Goal: Task Accomplishment & Management: Complete application form

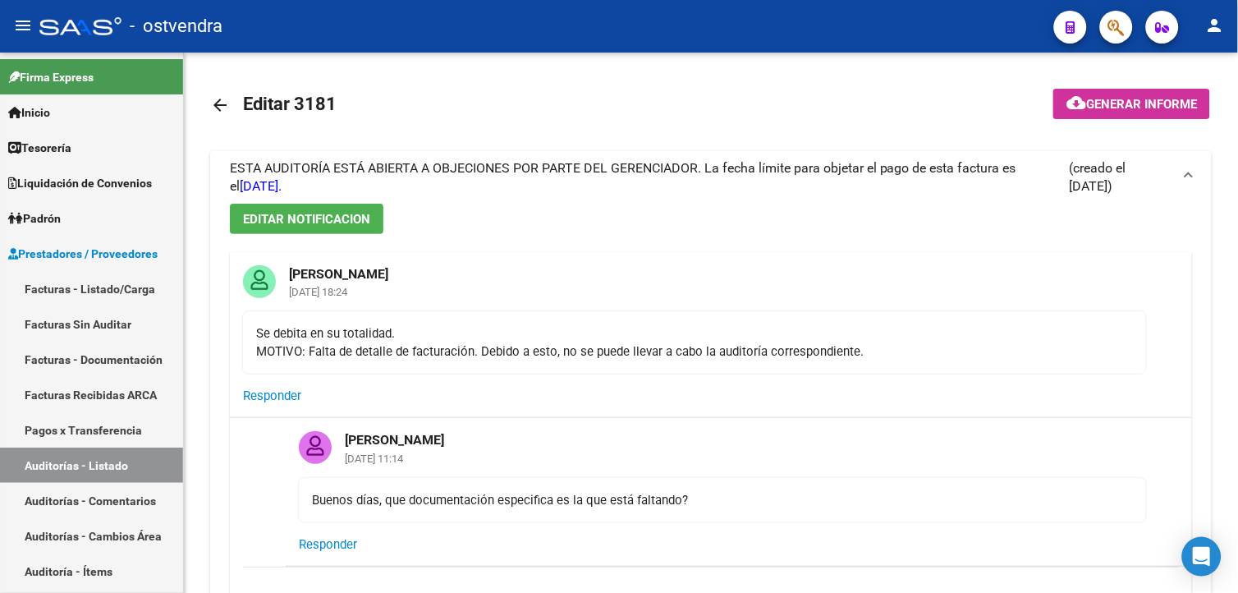
scroll to position [125, 825]
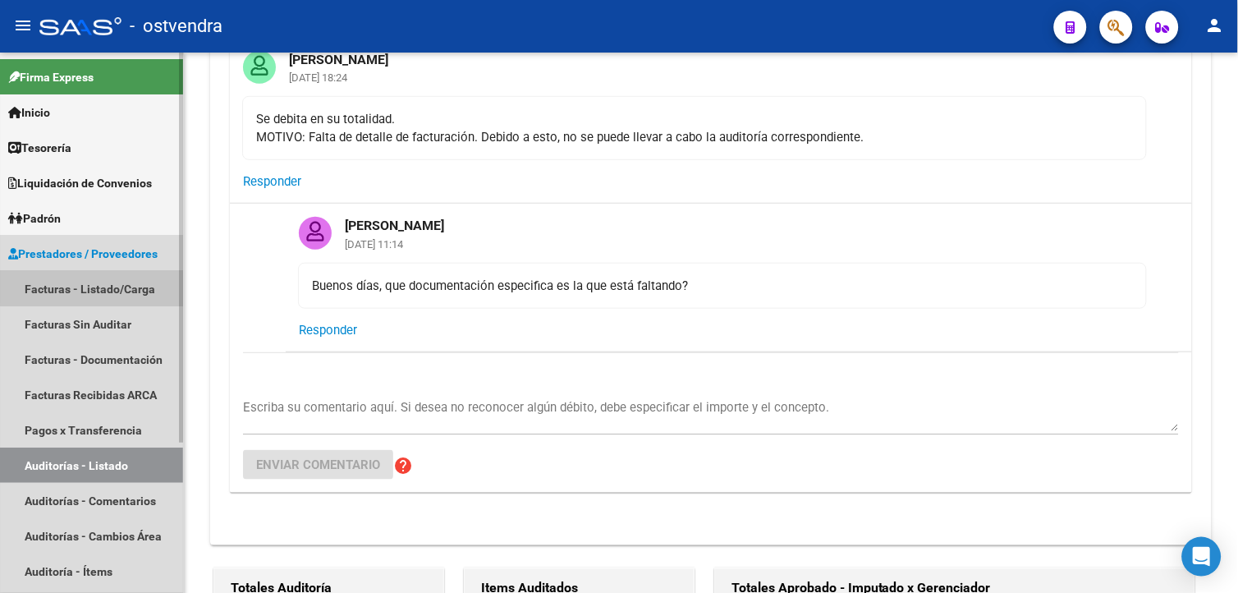
click at [100, 282] on link "Facturas - Listado/Carga" at bounding box center [91, 288] width 183 height 35
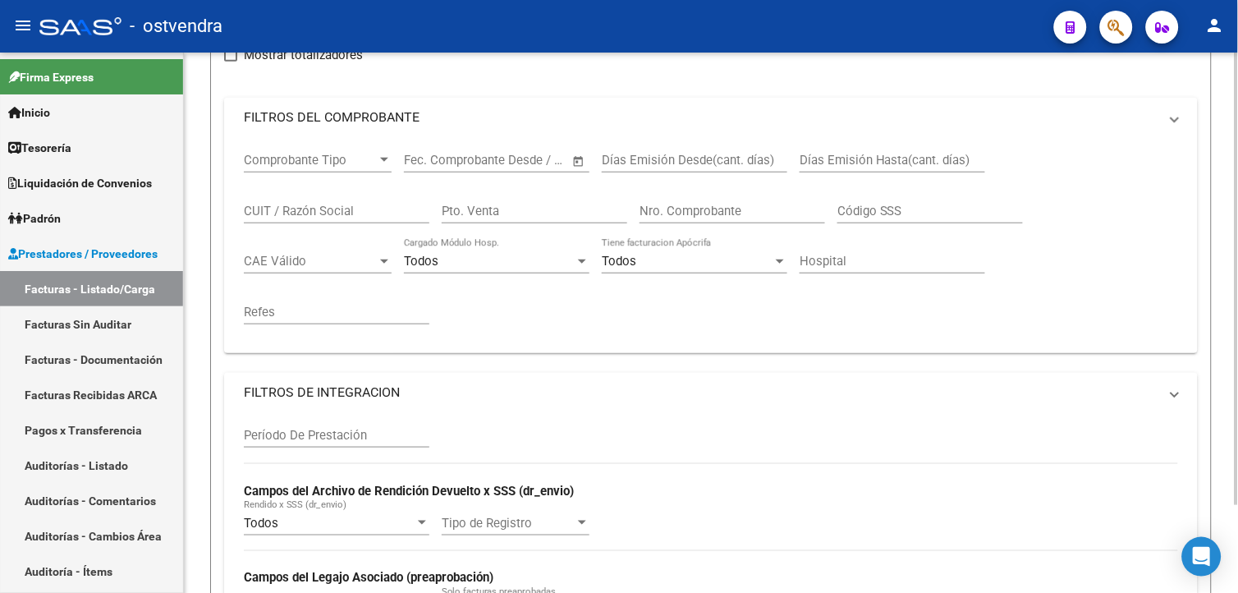
scroll to position [104, 0]
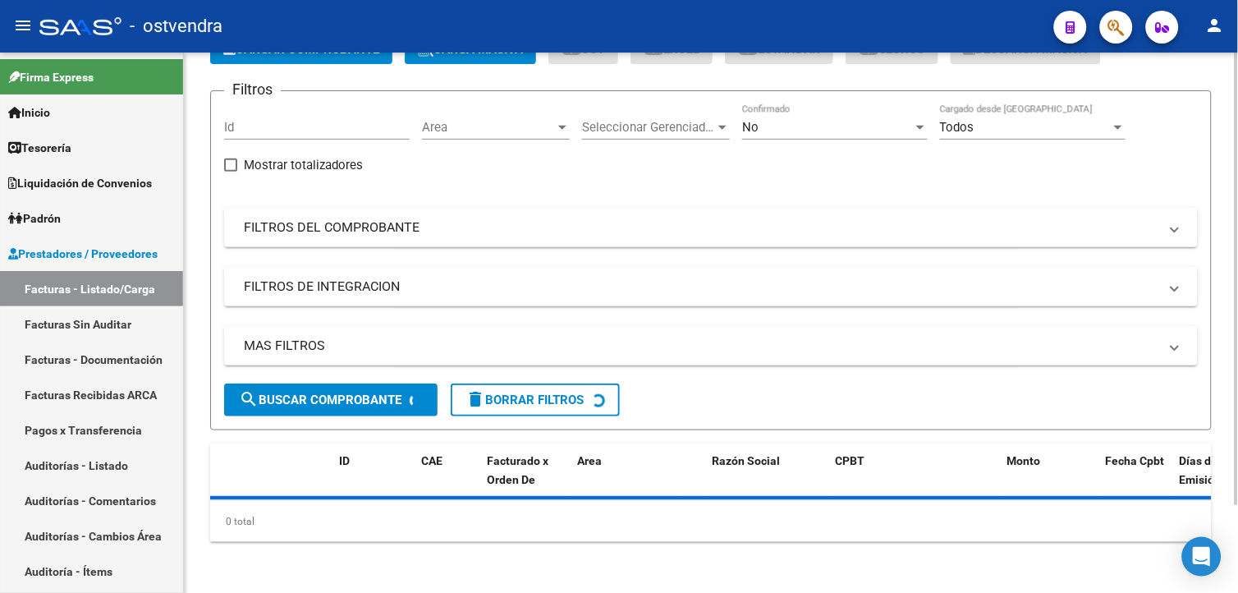
click at [330, 155] on span "Mostrar totalizadores" at bounding box center [303, 165] width 119 height 20
click at [231, 172] on input "Mostrar totalizadores" at bounding box center [230, 172] width 1 height 1
checkbox input "true"
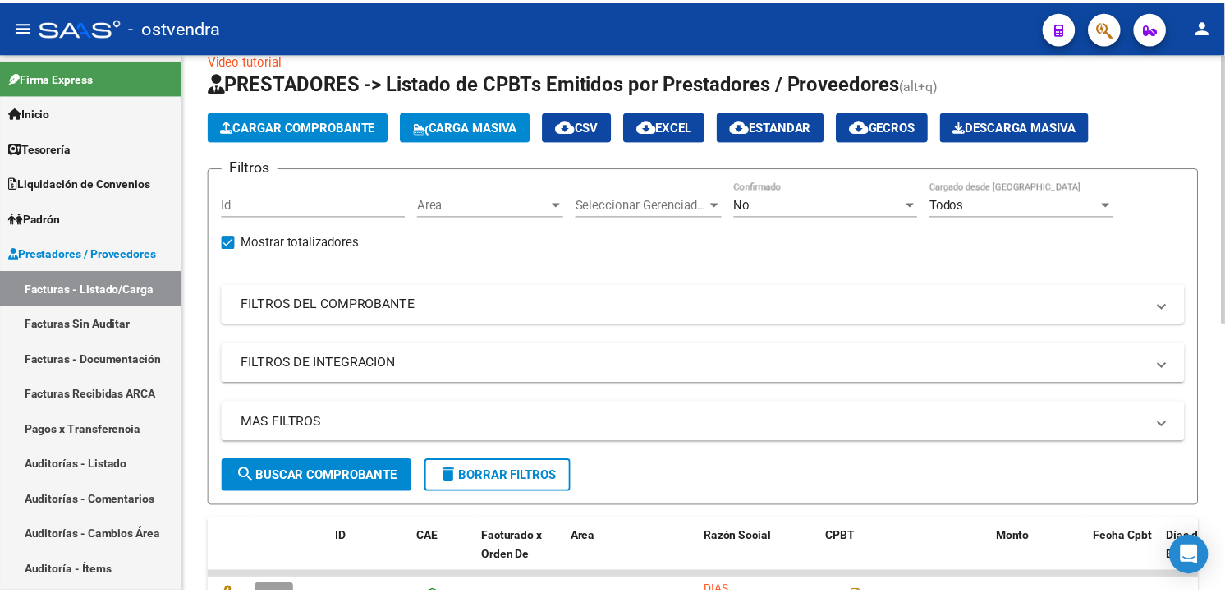
scroll to position [0, 0]
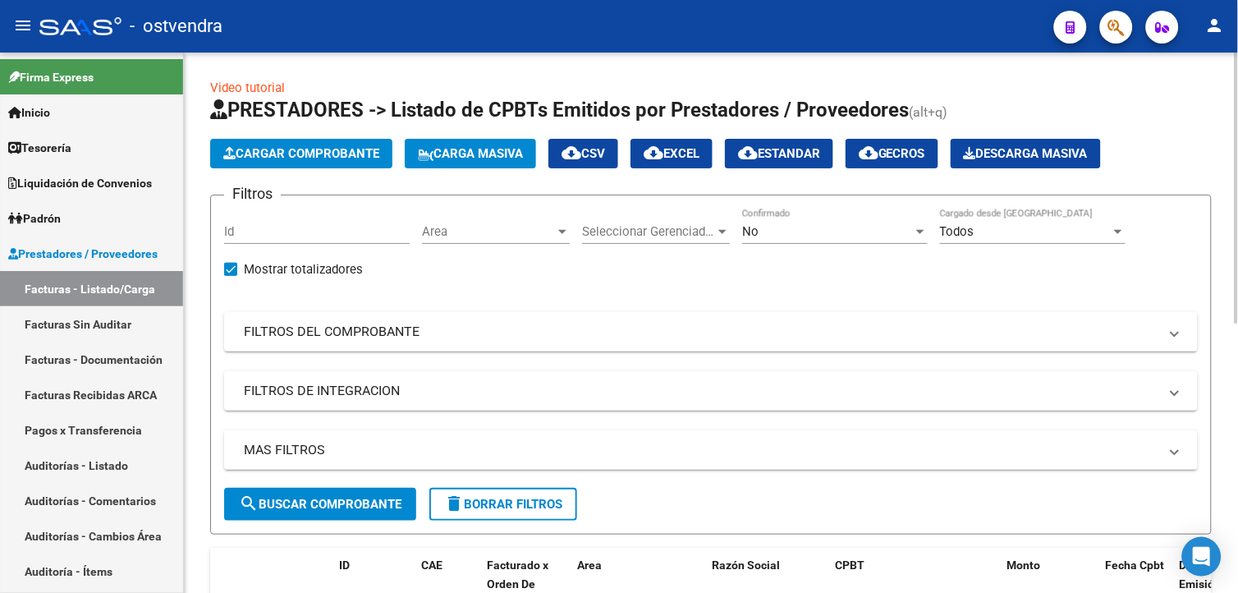
click at [1235, 154] on div at bounding box center [1236, 188] width 4 height 271
click at [379, 162] on button "Cargar Comprobante" at bounding box center [301, 154] width 182 height 30
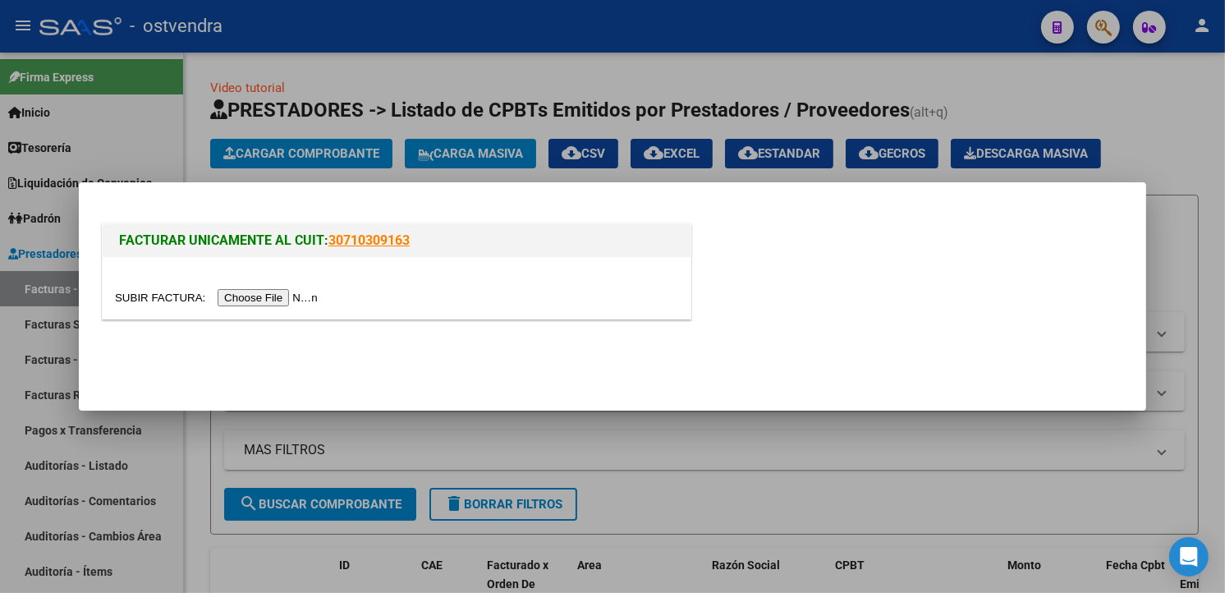
click at [273, 294] on input "file" at bounding box center [219, 297] width 208 height 17
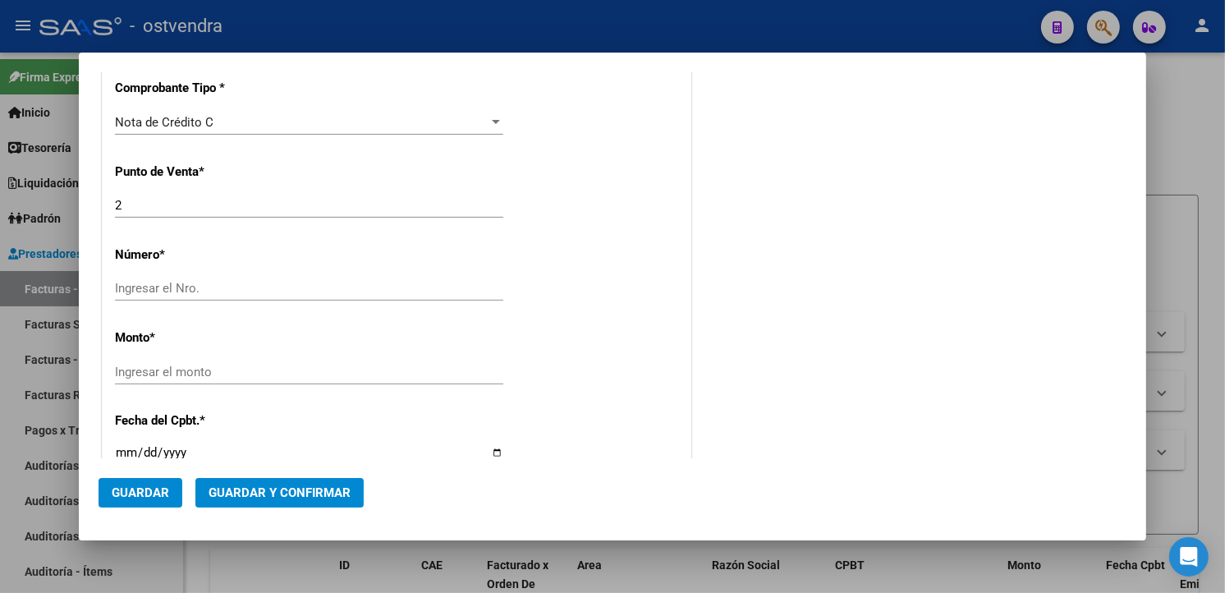
scroll to position [519, 0]
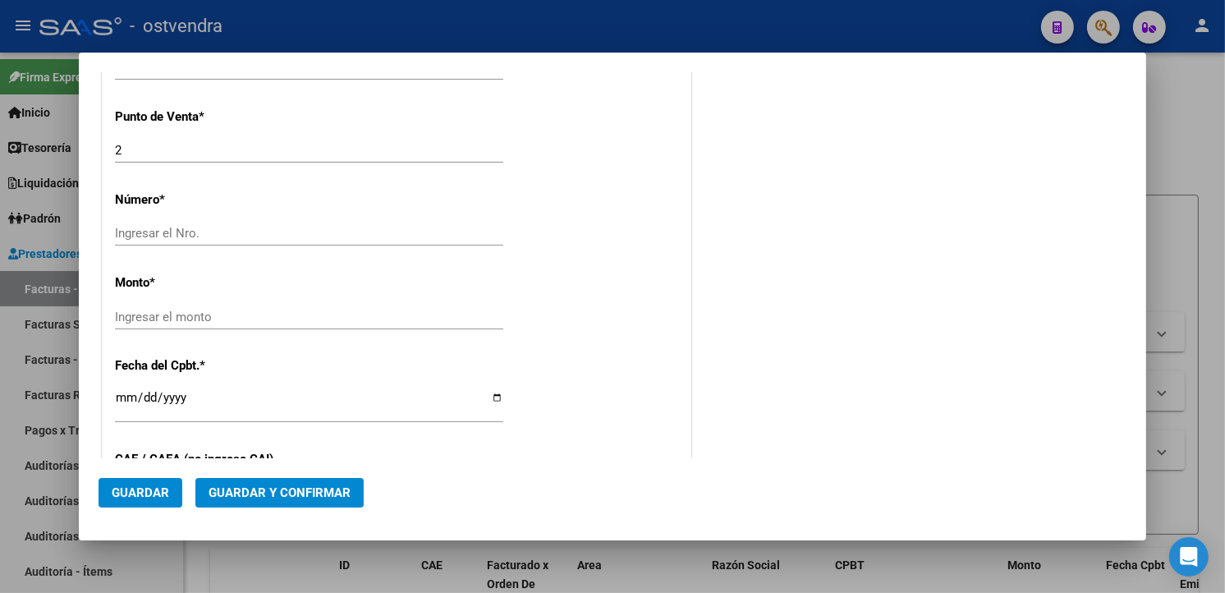
click at [305, 243] on div "Ingresar el Nro." at bounding box center [309, 233] width 388 height 25
type input "1343"
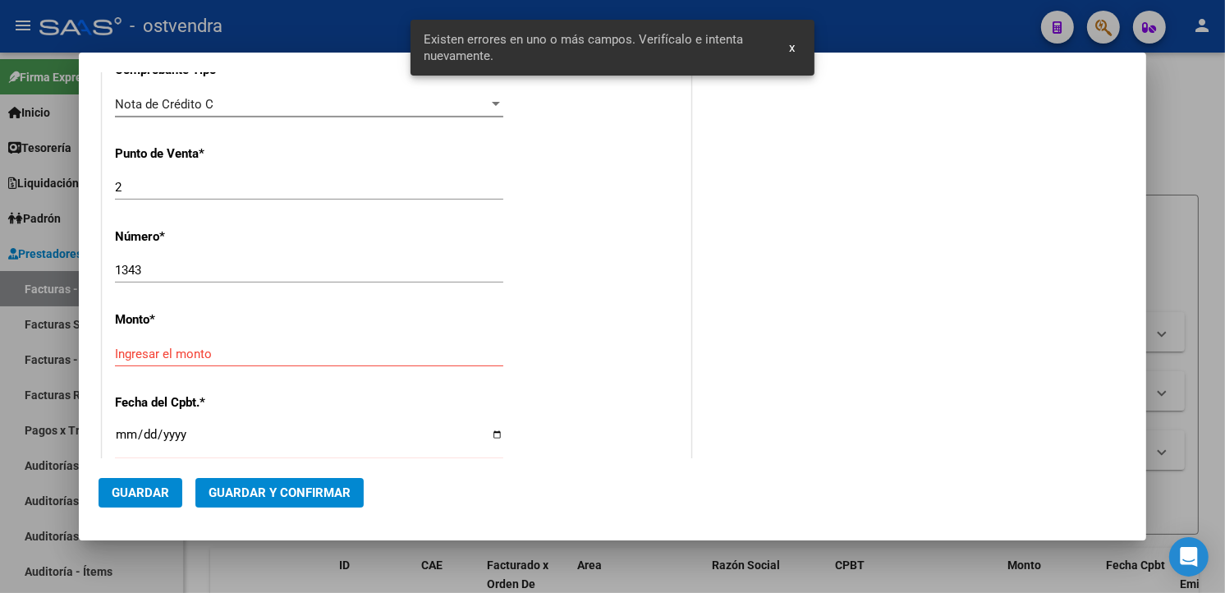
scroll to position [468, 0]
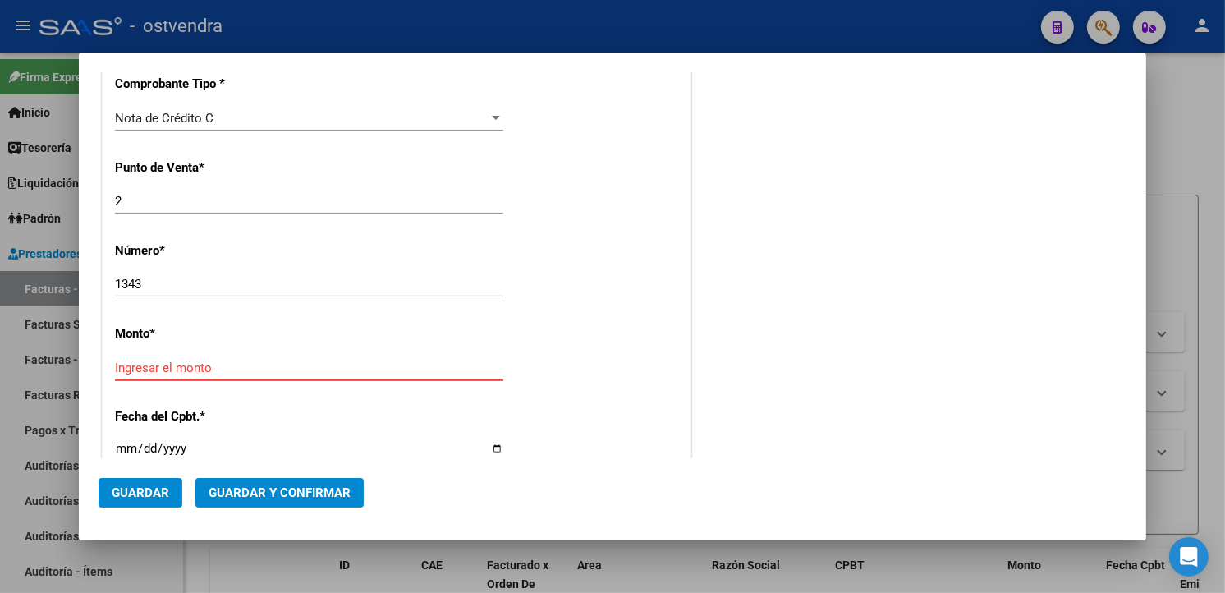
click at [457, 371] on input "Ingresar el monto" at bounding box center [309, 367] width 388 height 15
type input "$ 5.598,00"
click at [126, 444] on input "Ingresar la fecha" at bounding box center [309, 455] width 388 height 26
type input "2025-09-22"
click at [536, 293] on div "CUIT * 33-99900117-9 Ingresar CUIT ANALISIS PRESTADOR MUNICIPALIDAD DE MORENO A…" at bounding box center [397, 392] width 588 height 1164
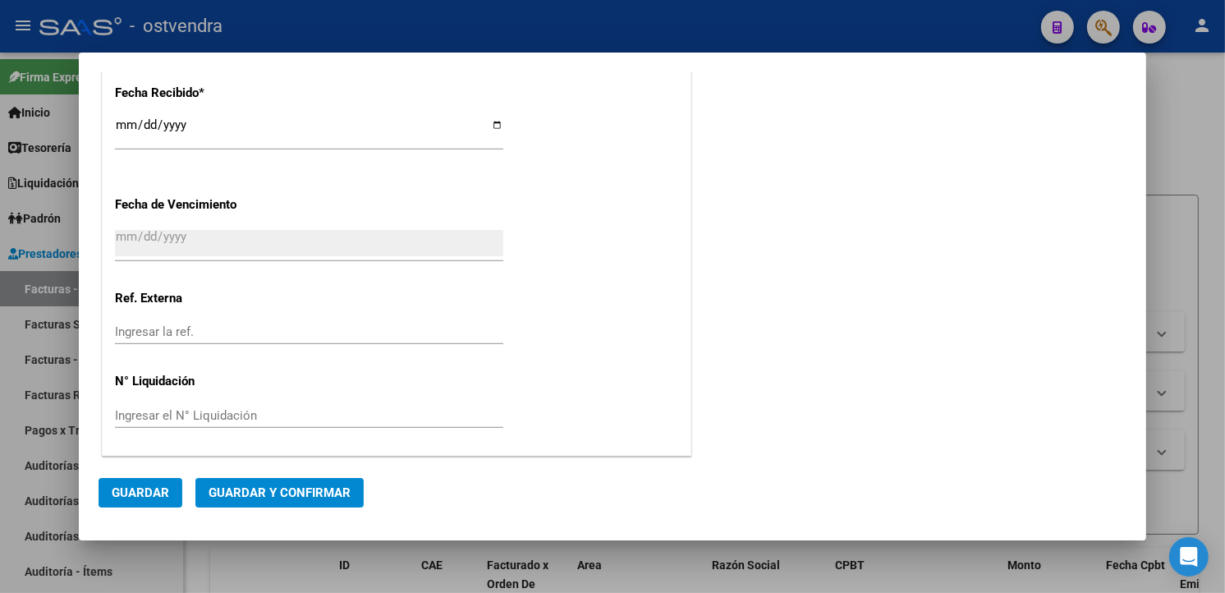
scroll to position [815, 0]
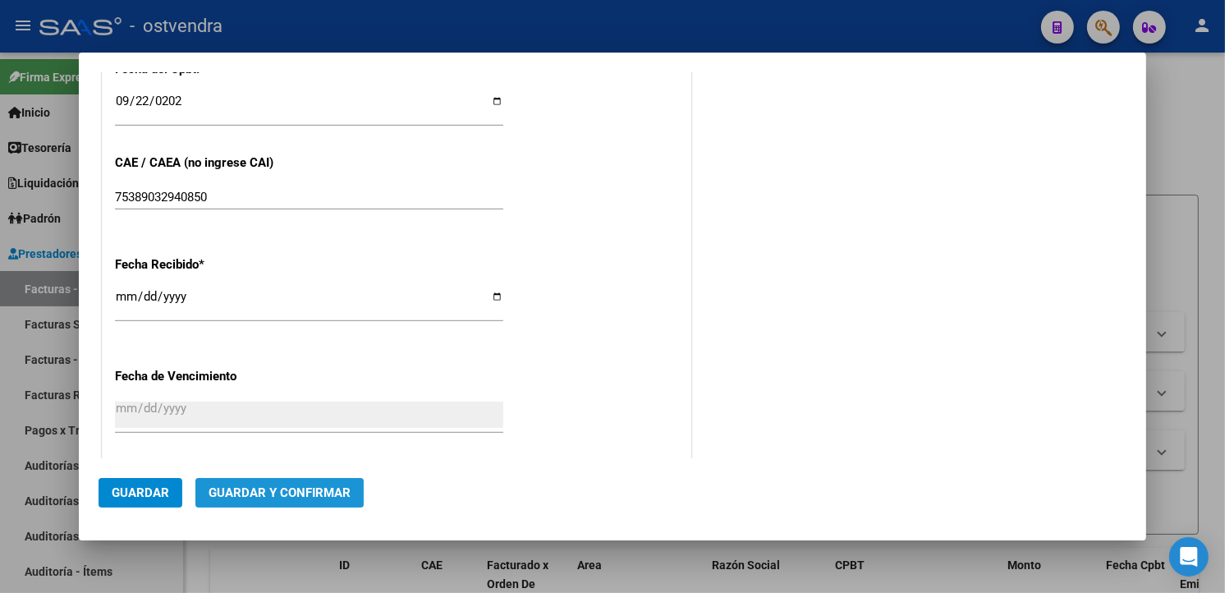
click at [334, 501] on button "Guardar y Confirmar" at bounding box center [279, 493] width 168 height 30
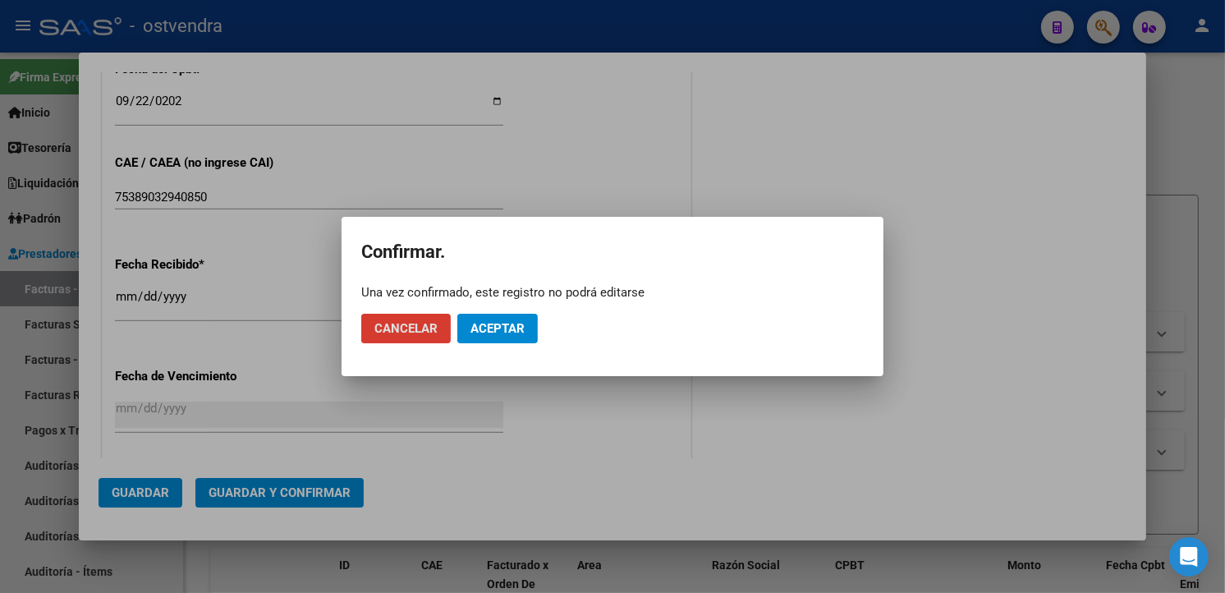
click at [479, 331] on span "Aceptar" at bounding box center [497, 328] width 54 height 15
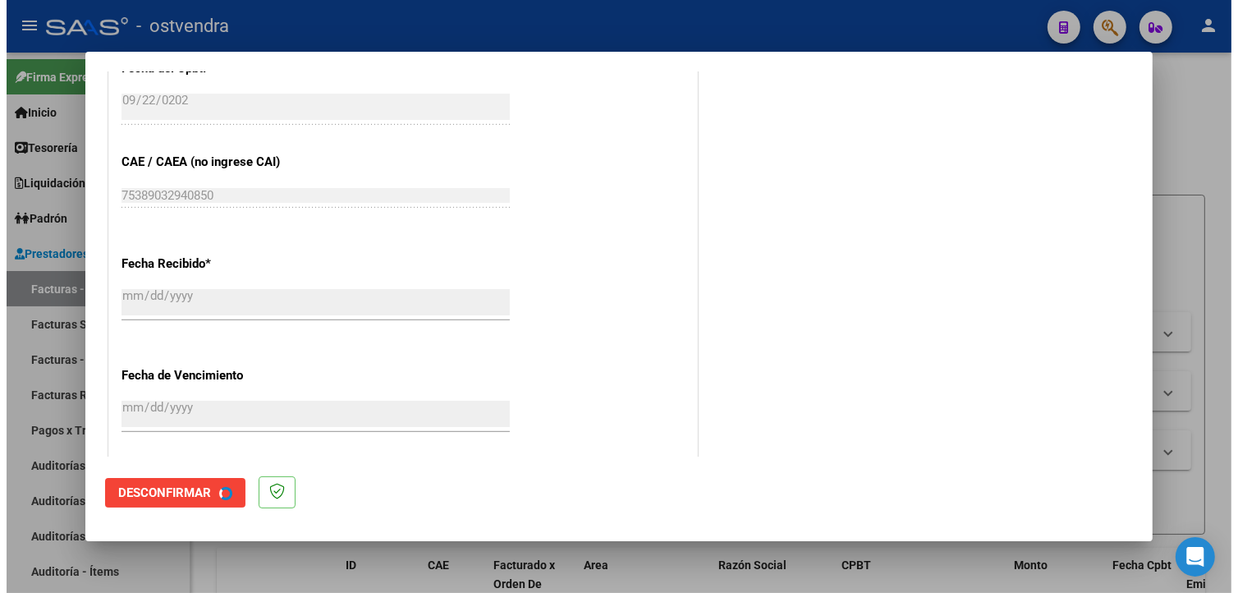
scroll to position [0, 0]
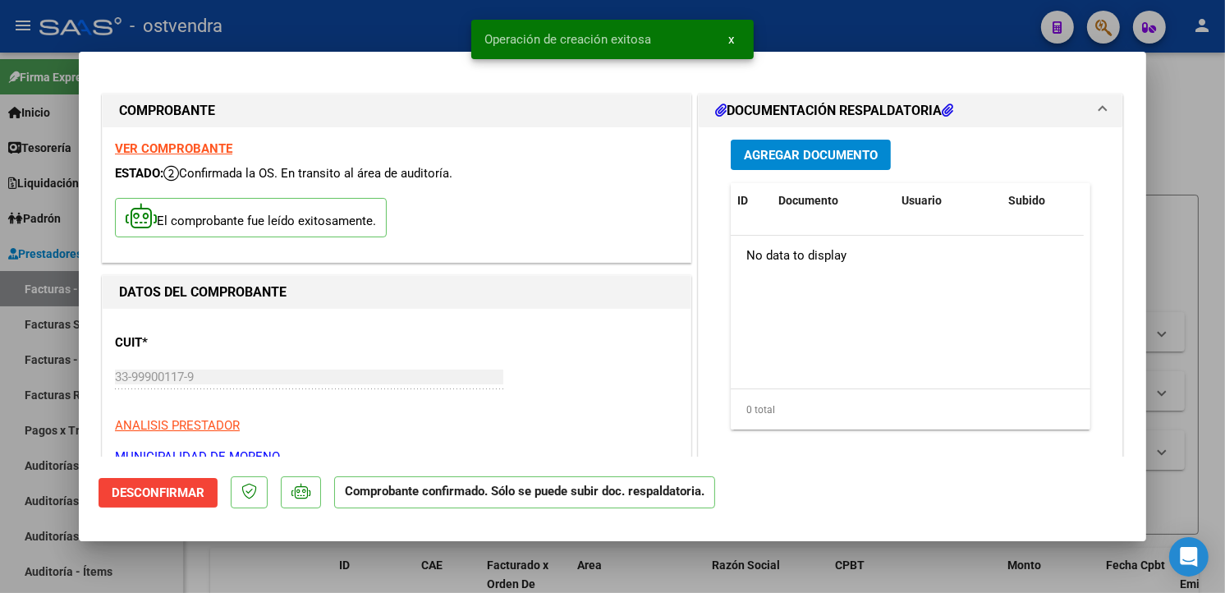
type input "2025-11-21"
click at [45, 382] on div at bounding box center [612, 296] width 1225 height 593
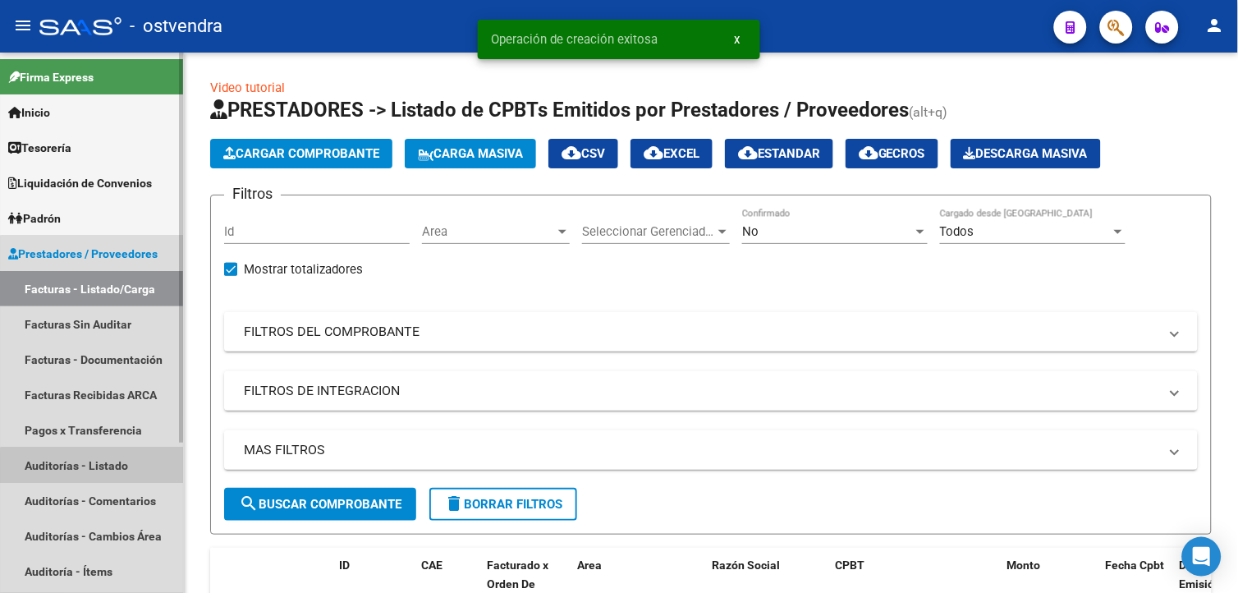
click at [117, 472] on link "Auditorías - Listado" at bounding box center [91, 464] width 183 height 35
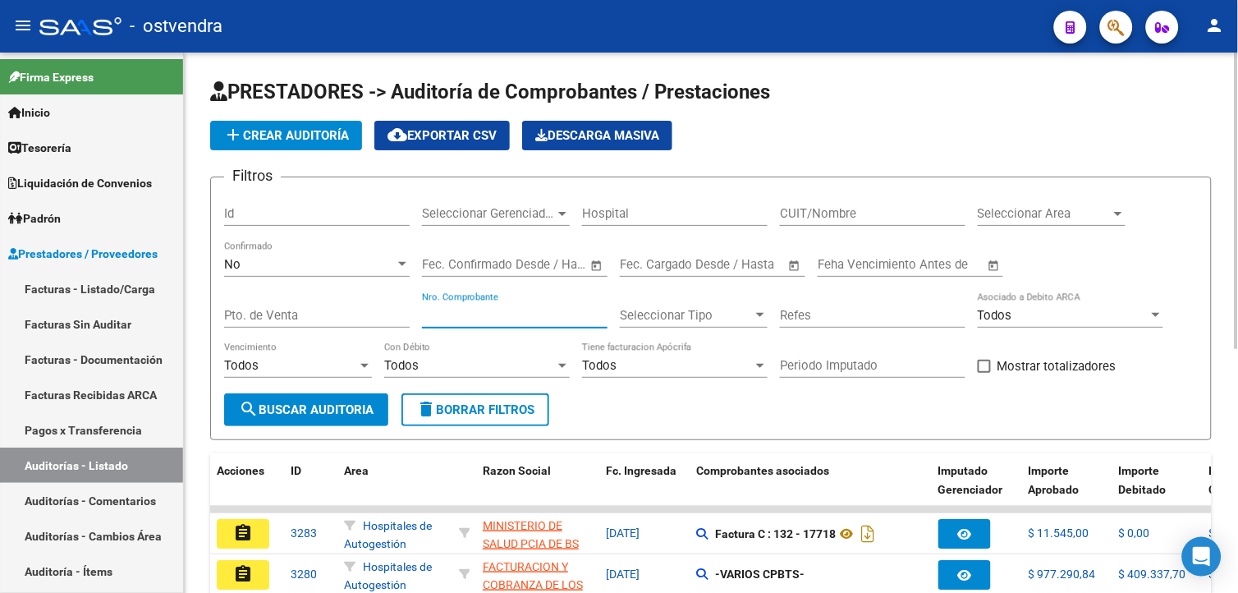
click at [486, 317] on input "Nro. Comprobante" at bounding box center [514, 315] width 185 height 15
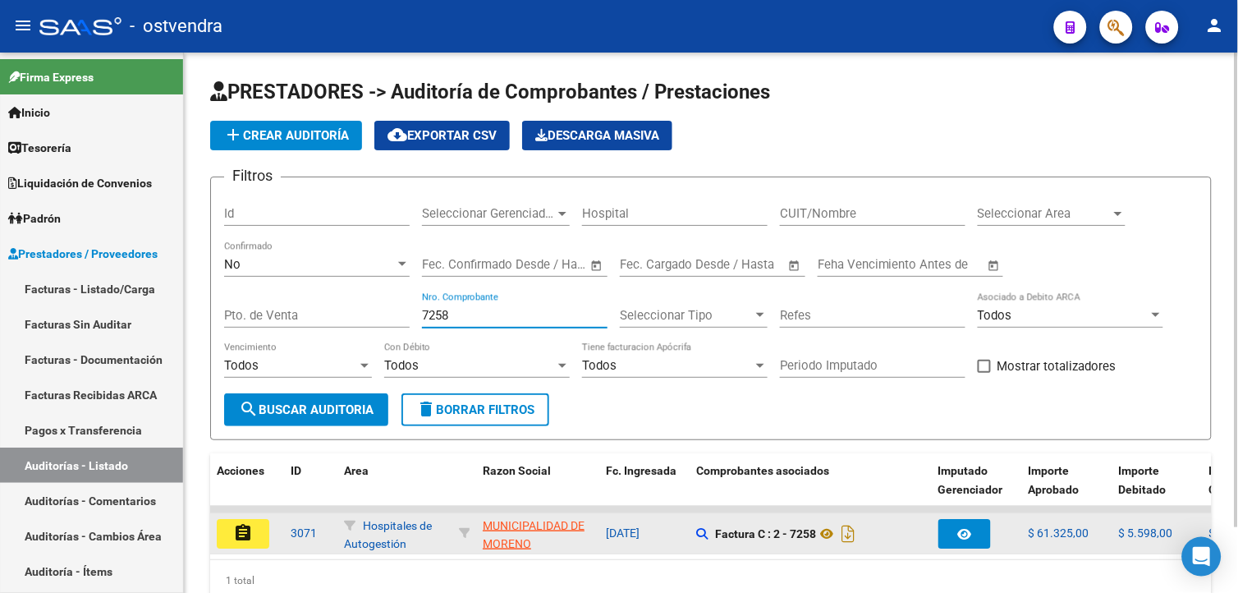
type input "7258"
click at [261, 531] on button "assignment" at bounding box center [243, 534] width 53 height 30
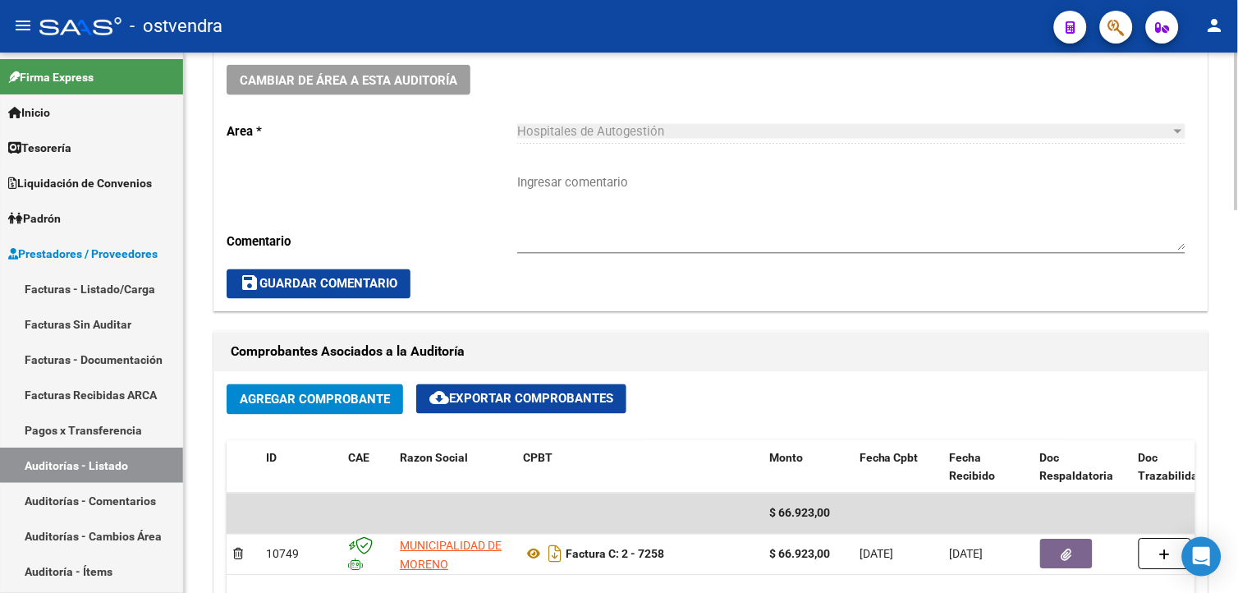
click at [1228, 277] on div "arrow_back Editar 3071 cloud_download Generar informe ESTA AUDITORÍA ESTÁ ABIER…" at bounding box center [713, 474] width 1058 height 1850
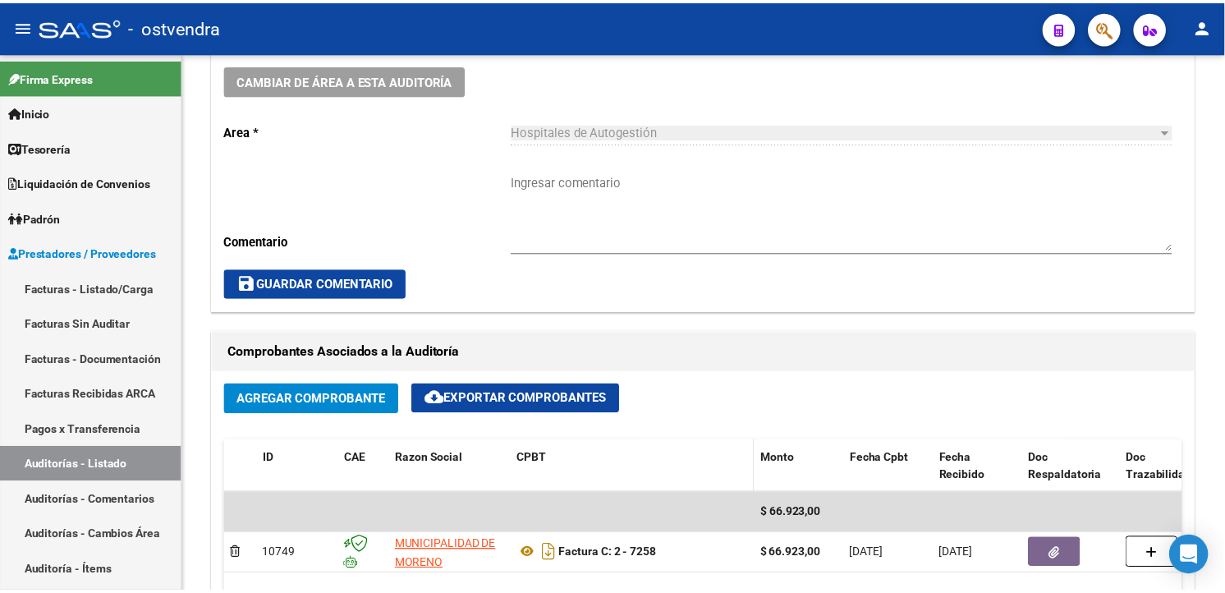
scroll to position [519, 0]
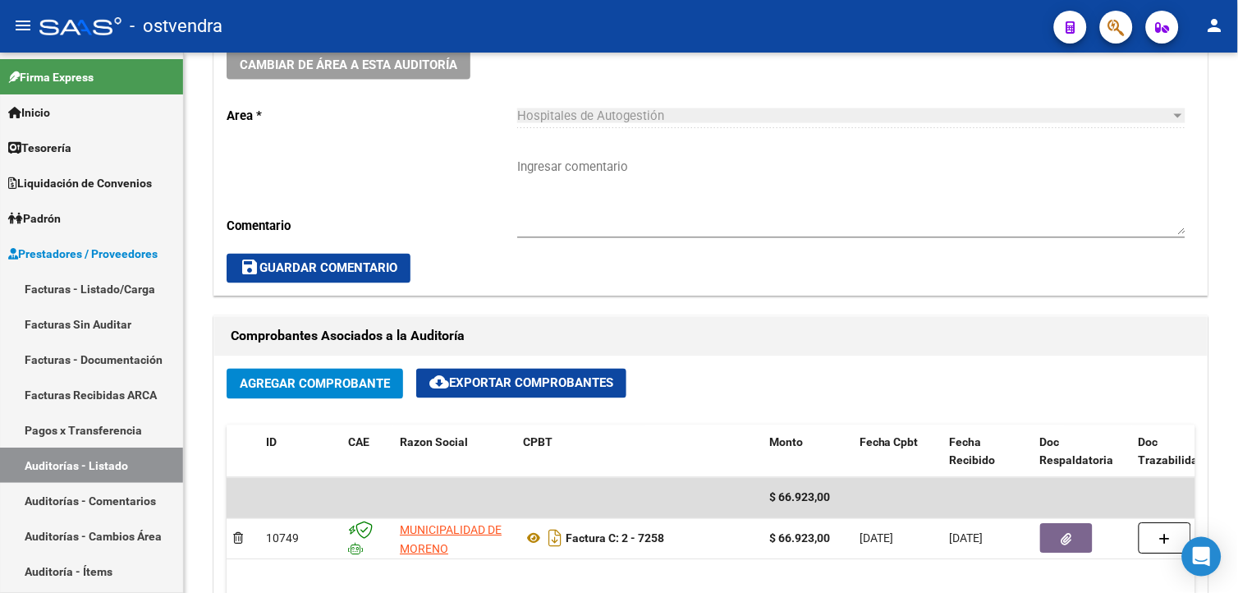
click at [386, 399] on button "Agregar Comprobante" at bounding box center [315, 384] width 176 height 30
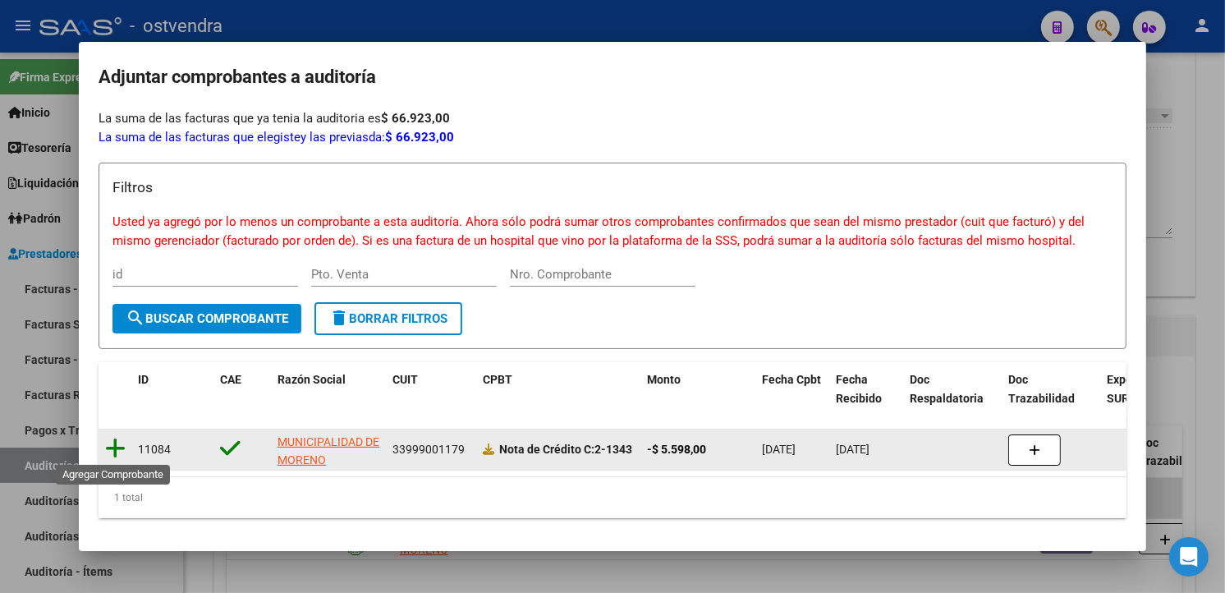
click at [117, 446] on icon at bounding box center [115, 448] width 21 height 23
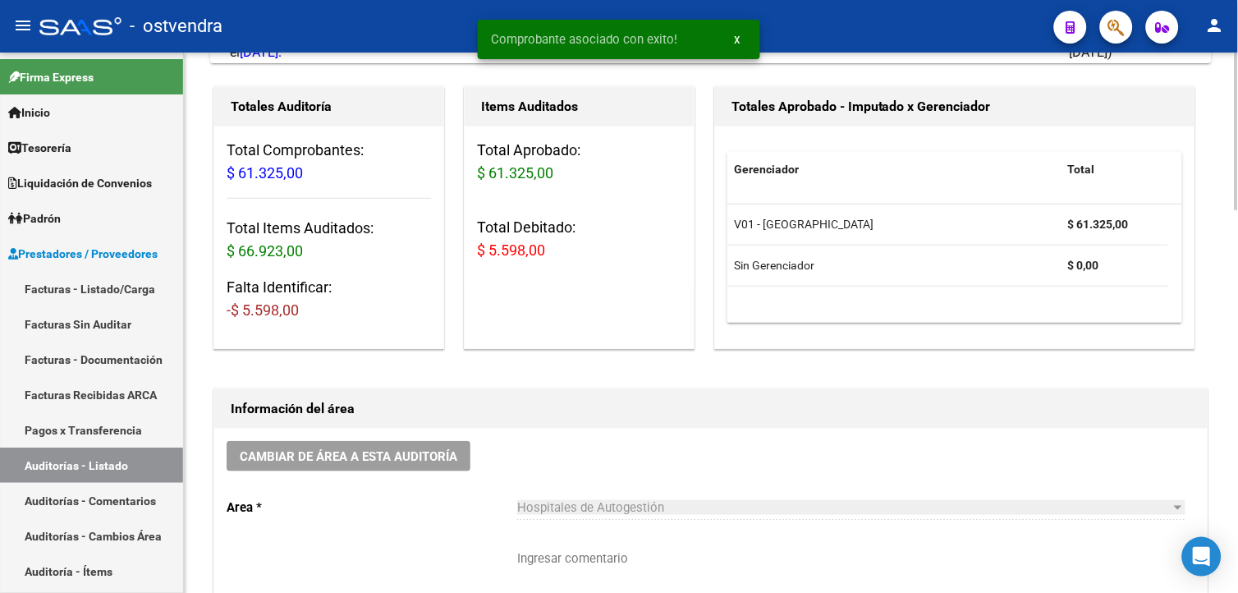
scroll to position [0, 0]
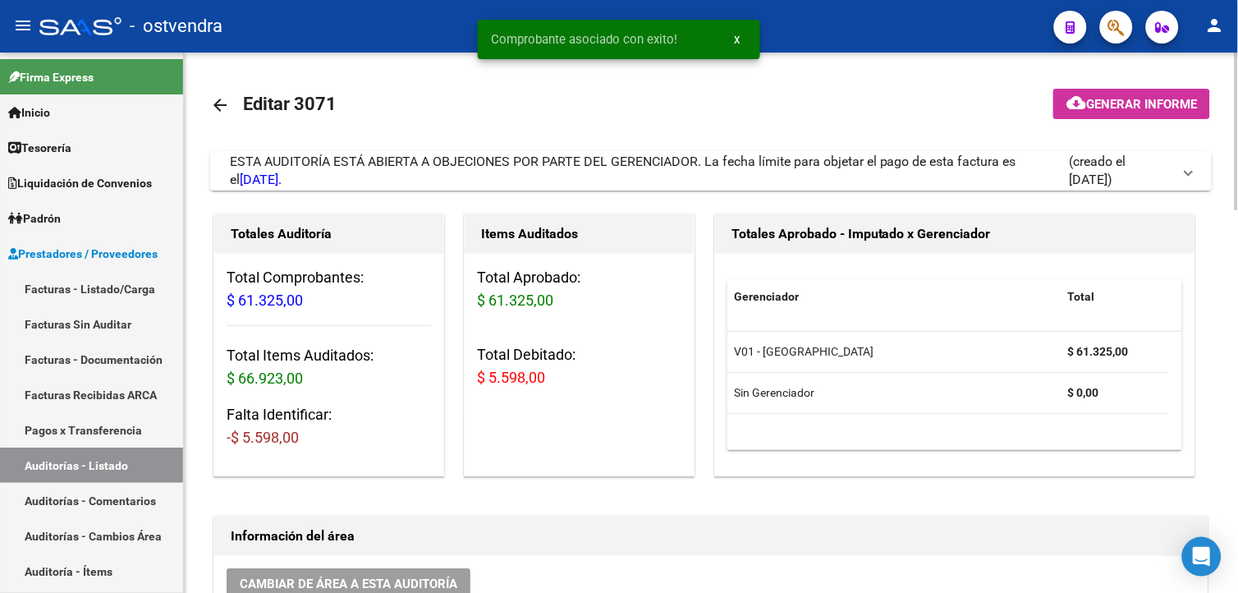
click at [1235, 91] on div at bounding box center [1236, 132] width 4 height 158
drag, startPoint x: 1188, startPoint y: 143, endPoint x: 1188, endPoint y: 165, distance: 22.2
click at [1188, 165] on span at bounding box center [1188, 171] width 7 height 18
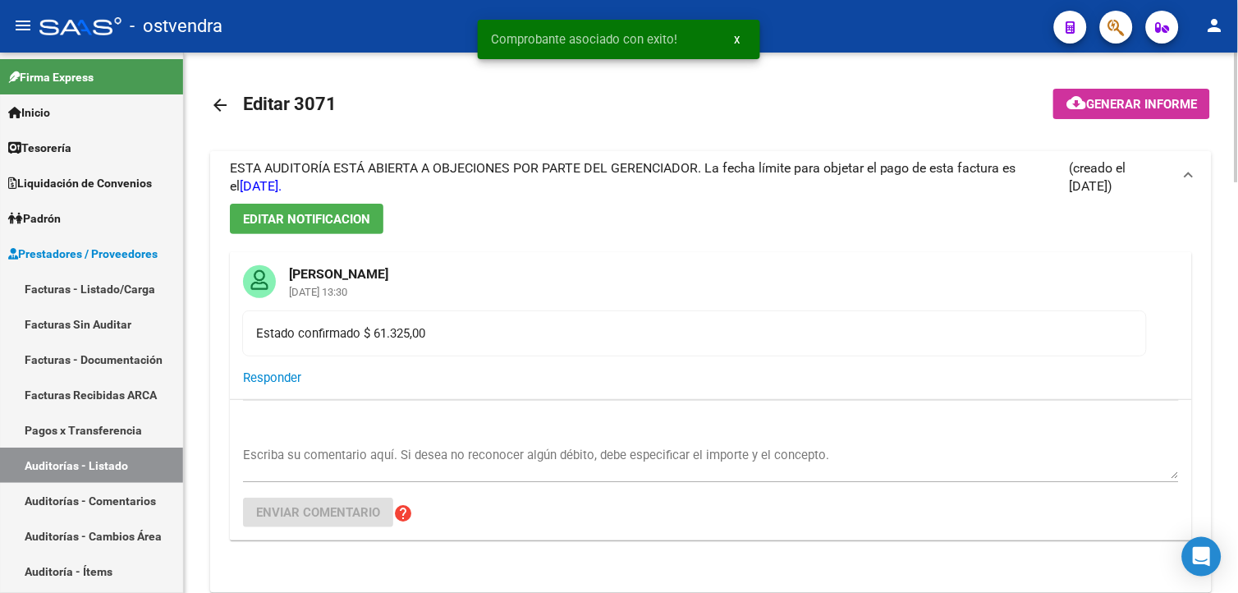
click at [1188, 165] on mat-expansion-panel-header "ESTA AUDITORÍA ESTÁ ABIERTA A OBJECIONES POR PARTE DEL GERENCIADOR. La fecha lí…" at bounding box center [710, 177] width 1001 height 53
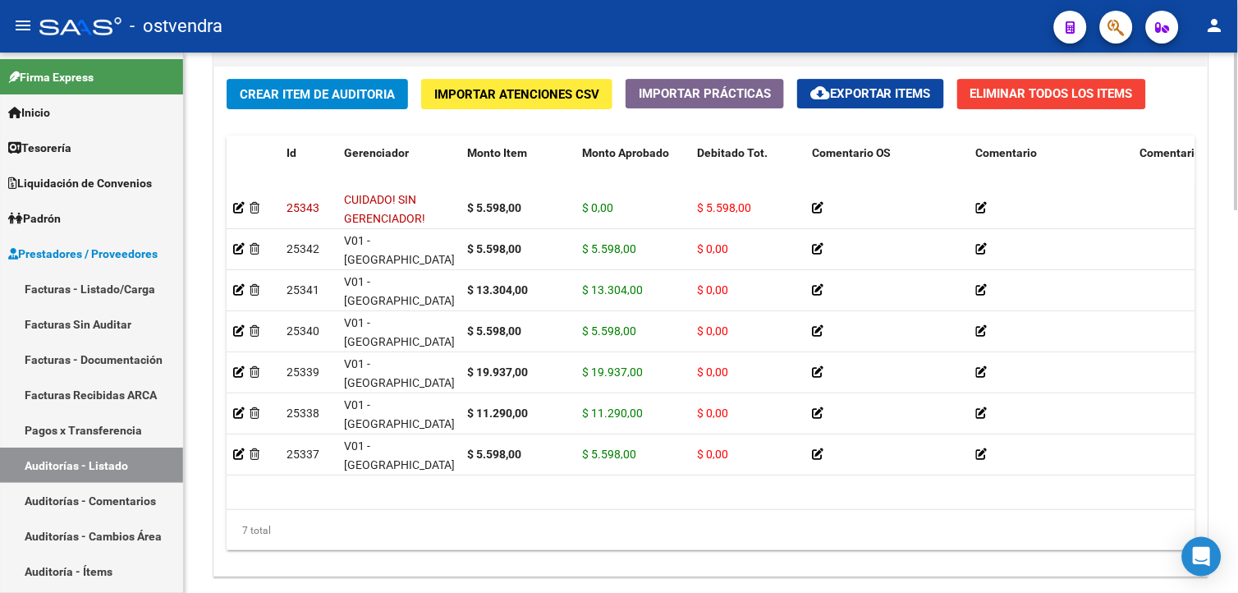
scroll to position [1312, 0]
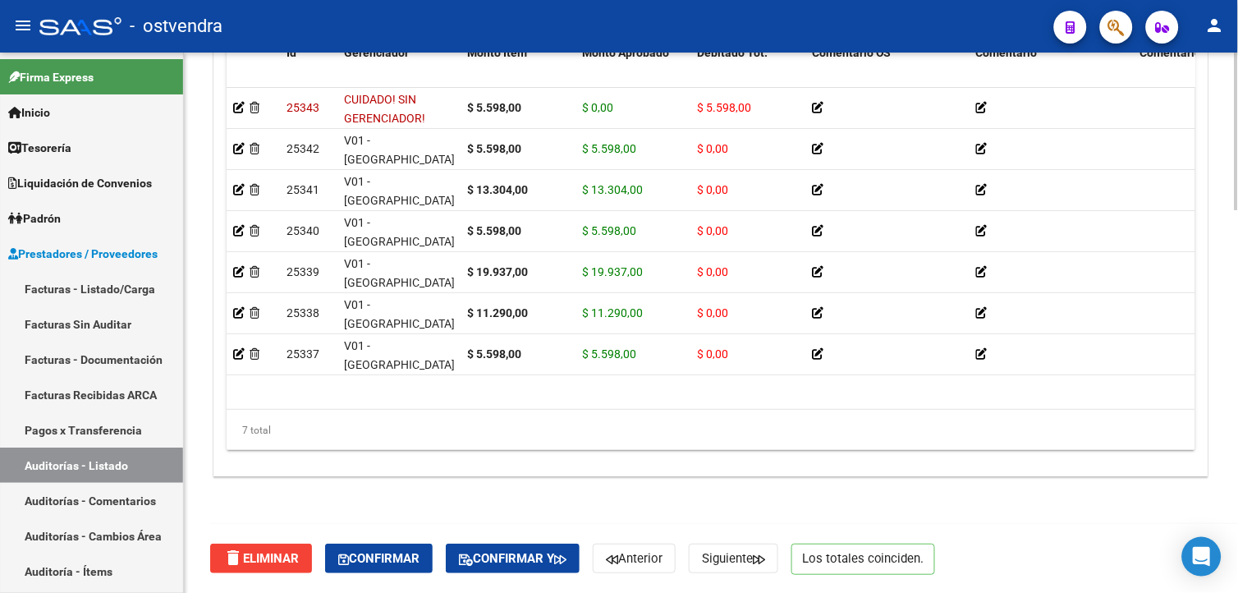
click at [1237, 592] on html "menu - ostvendra person Firma Express Inicio Calendario SSS Instructivos Contac…" at bounding box center [619, 296] width 1238 height 593
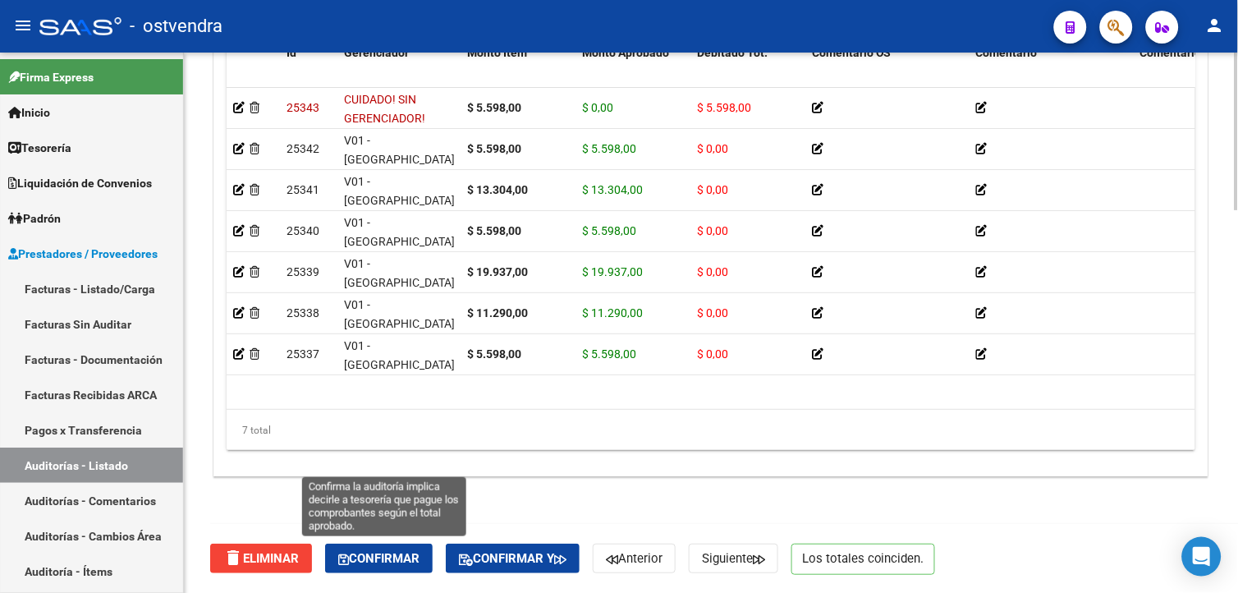
click at [419, 553] on span "Confirmar" at bounding box center [378, 558] width 81 height 15
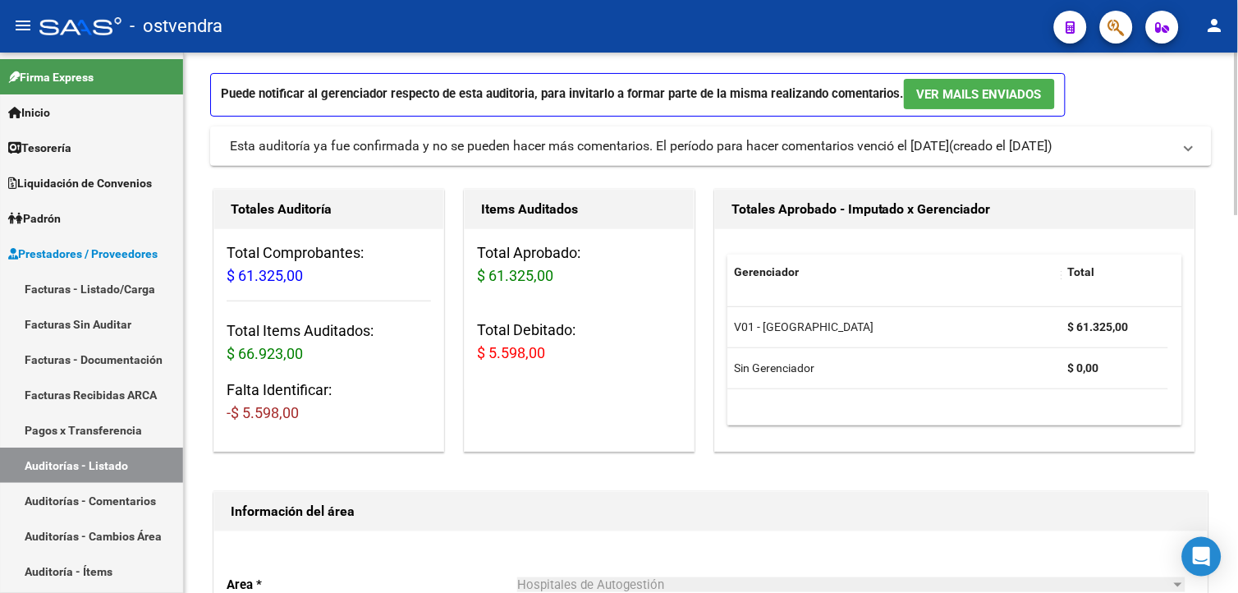
scroll to position [108, 0]
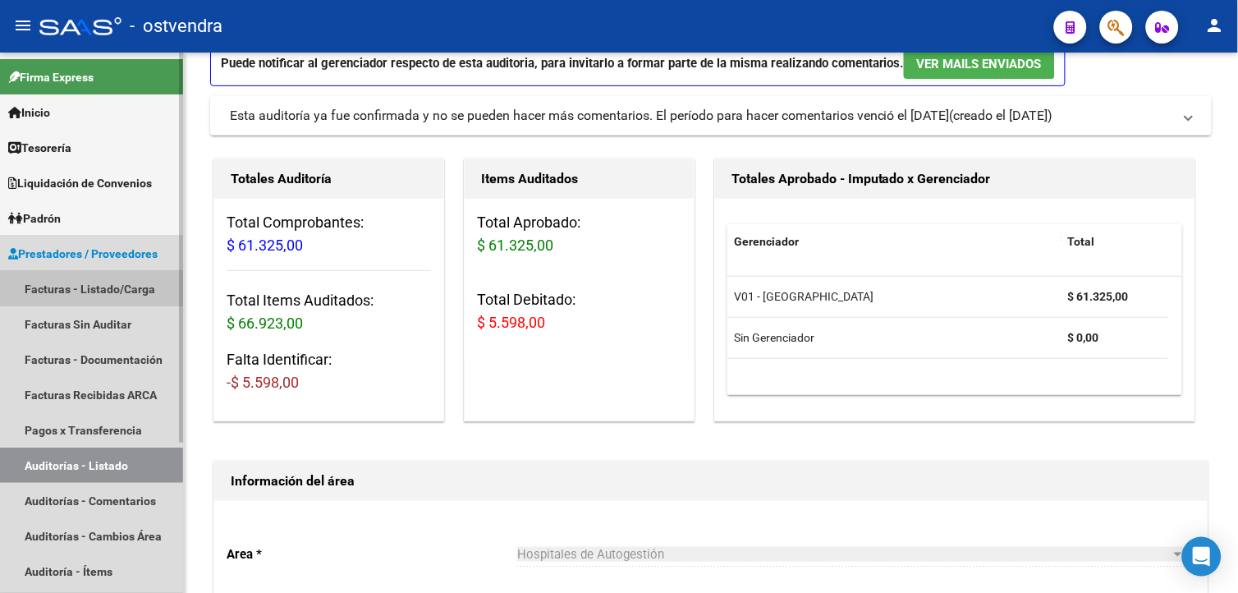
click at [173, 290] on link "Facturas - Listado/Carga" at bounding box center [91, 288] width 183 height 35
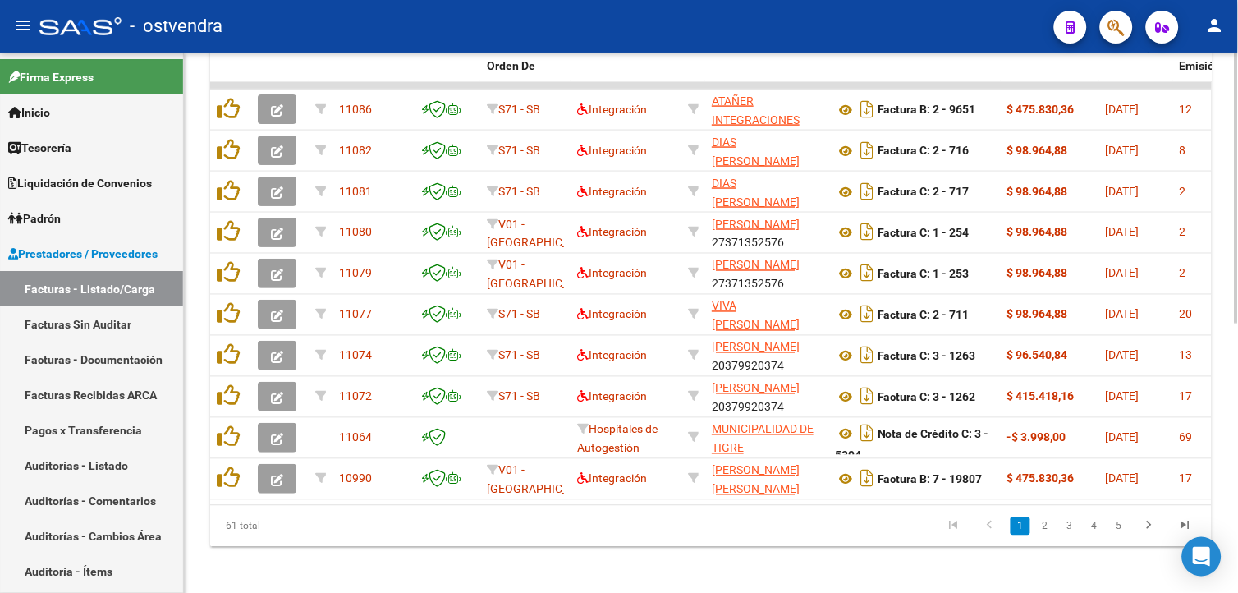
scroll to position [530, 0]
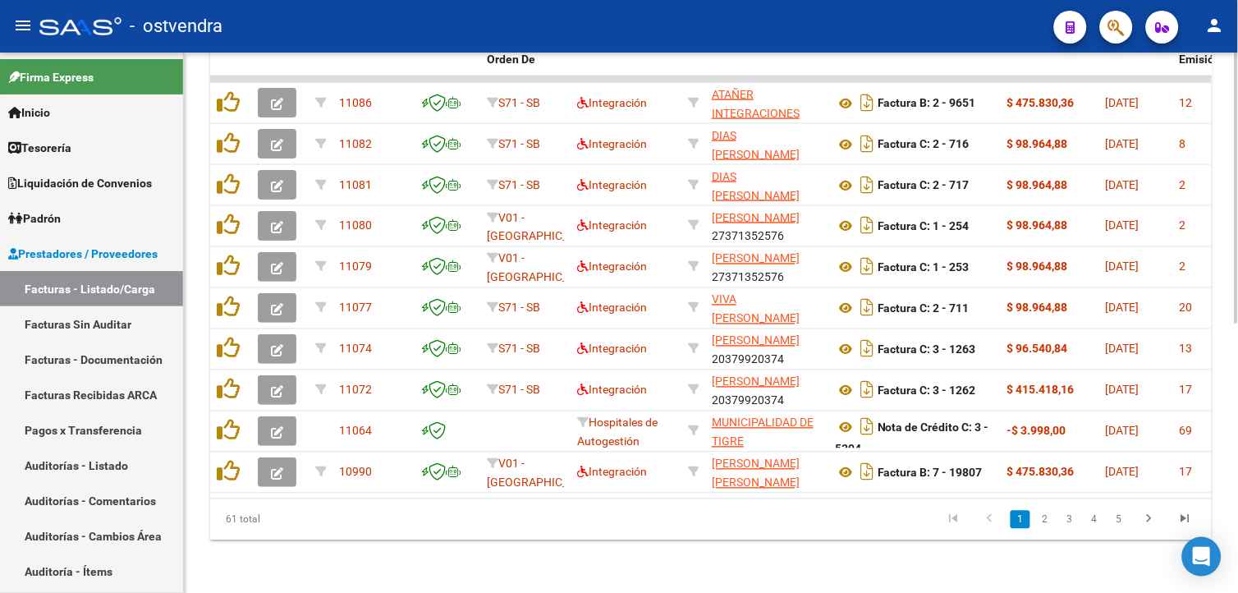
click at [1223, 390] on div "Video tutorial PRESTADORES -> Listado de CPBTs Emitidos por Prestadores / Prove…" at bounding box center [713, 60] width 1058 height 1065
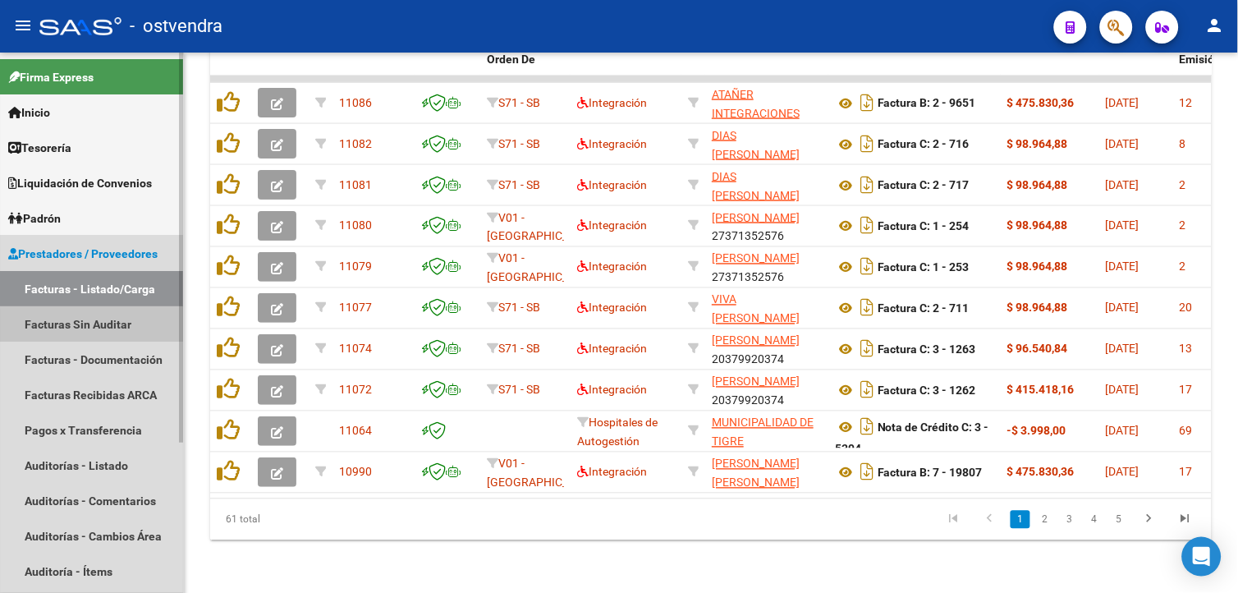
click at [117, 332] on link "Facturas Sin Auditar" at bounding box center [91, 323] width 183 height 35
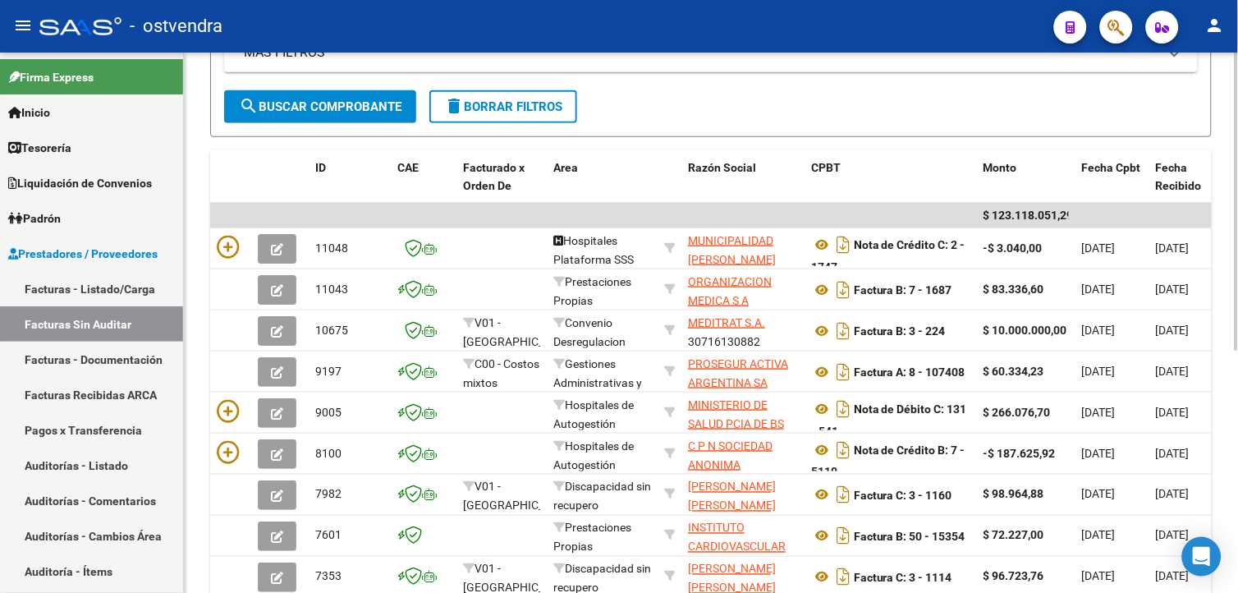
scroll to position [300, 0]
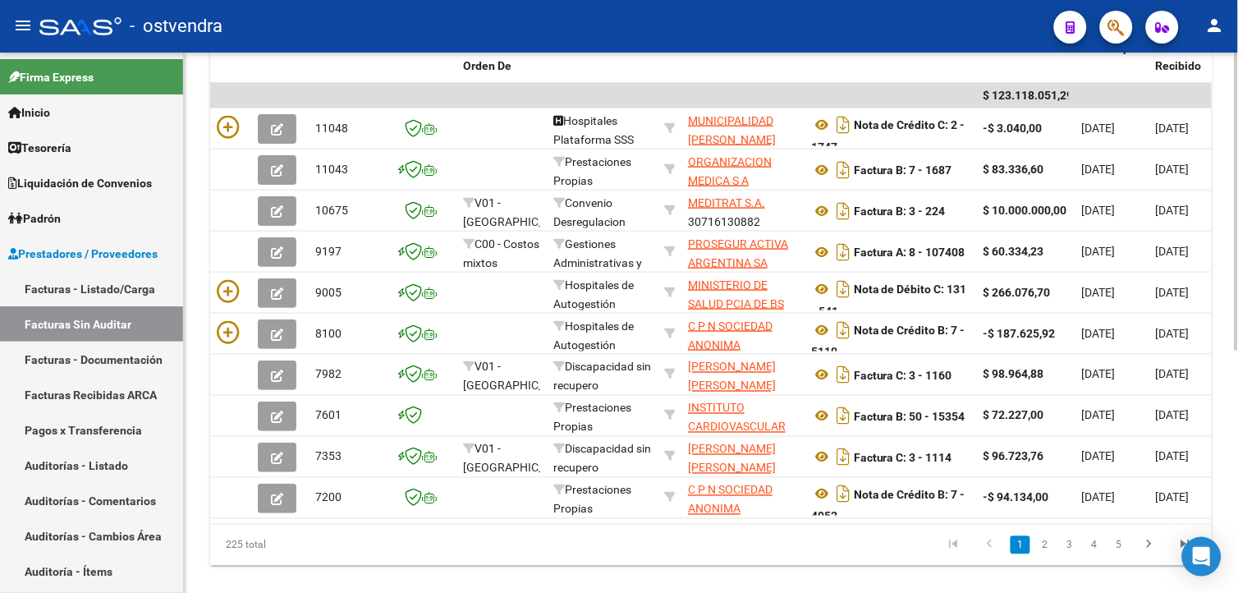
click at [1234, 409] on div "PRESTADORES -> Listado de Facturas/Comprobantes Confirmados sin Auditar cloud_d…" at bounding box center [713, 136] width 1058 height 964
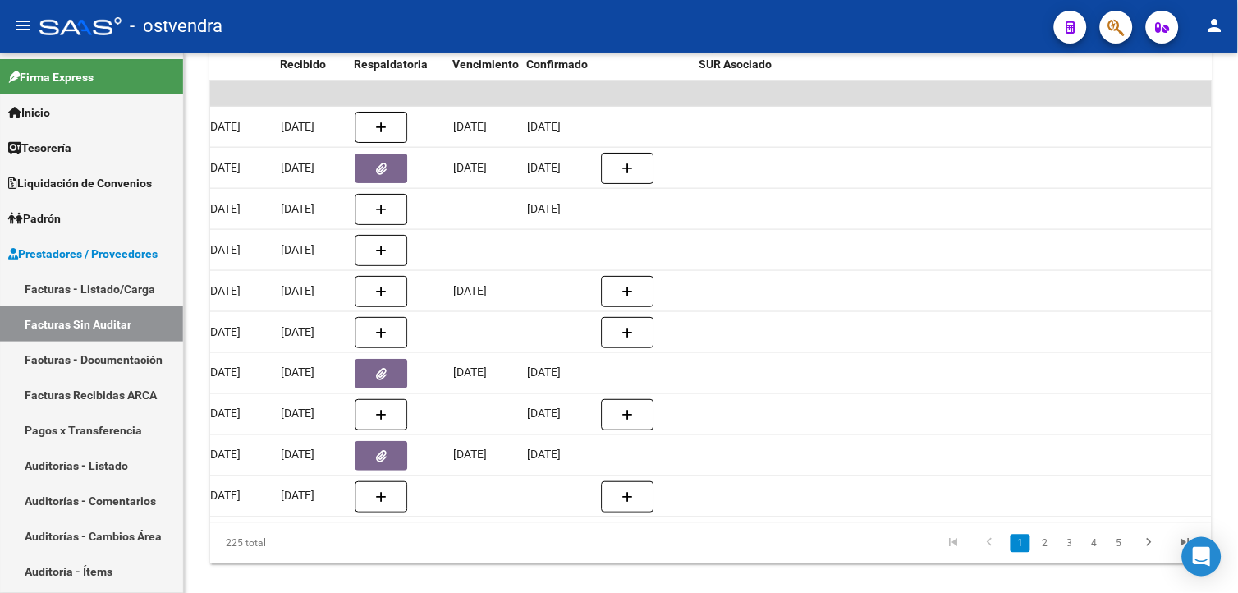
scroll to position [0, 0]
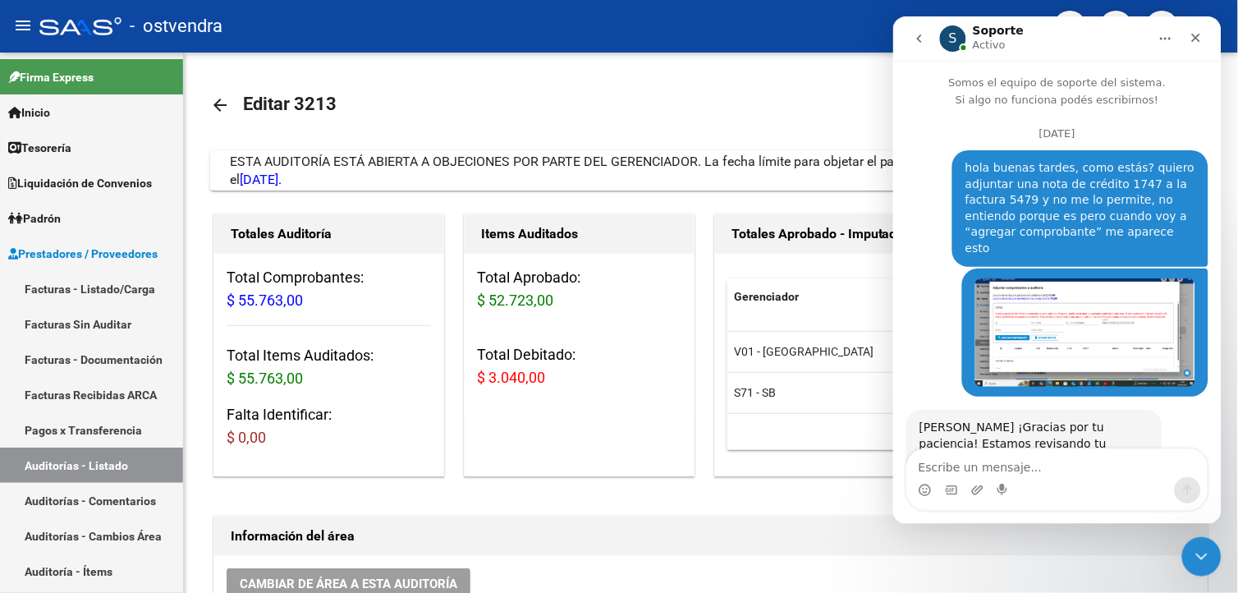
click at [573, 103] on mat-toolbar-row "arrow_back Editar 3213" at bounding box center [600, 105] width 781 height 53
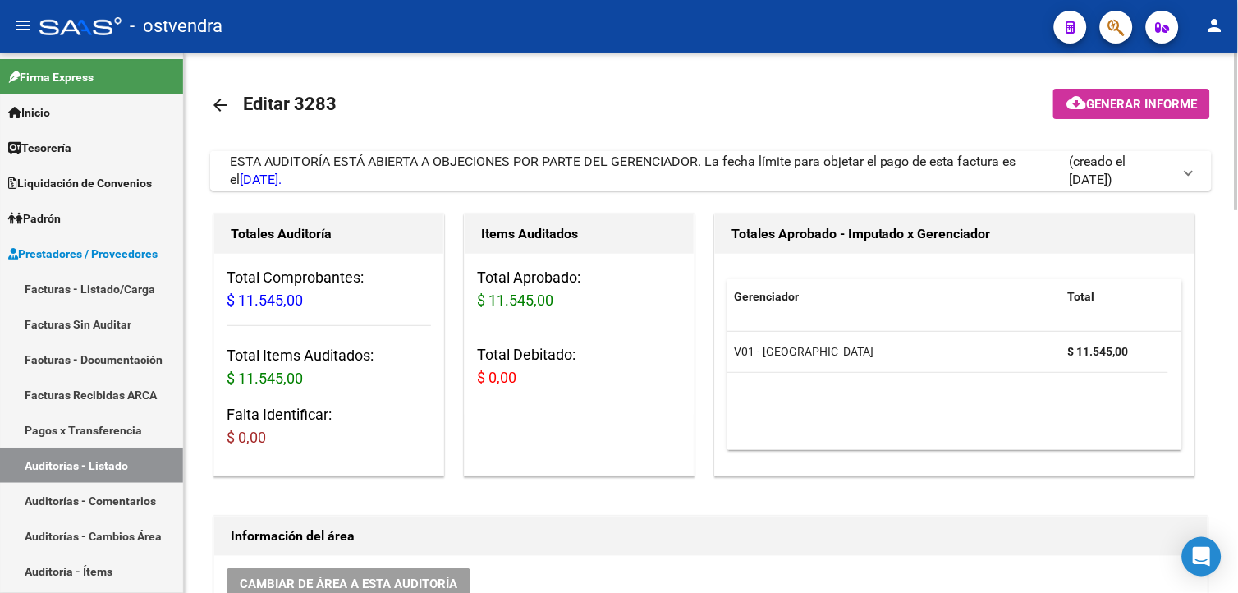
click at [536, 174] on div "ESTA AUDITORÍA ESTÁ ABIERTA A OBJECIONES POR PARTE DEL GERENCIADOR. La fecha lí…" at bounding box center [649, 171] width 839 height 36
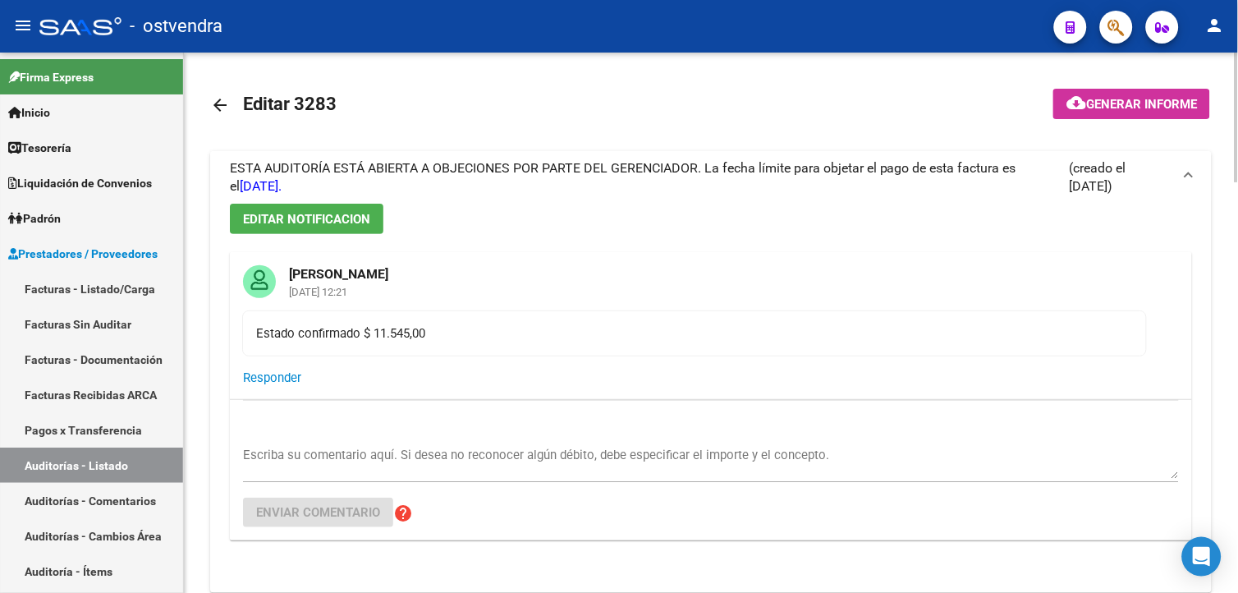
click at [536, 174] on span "ESTA AUDITORÍA ESTÁ ABIERTA A OBJECIONES POR PARTE DEL GERENCIADOR. La fecha lí…" at bounding box center [623, 177] width 786 height 34
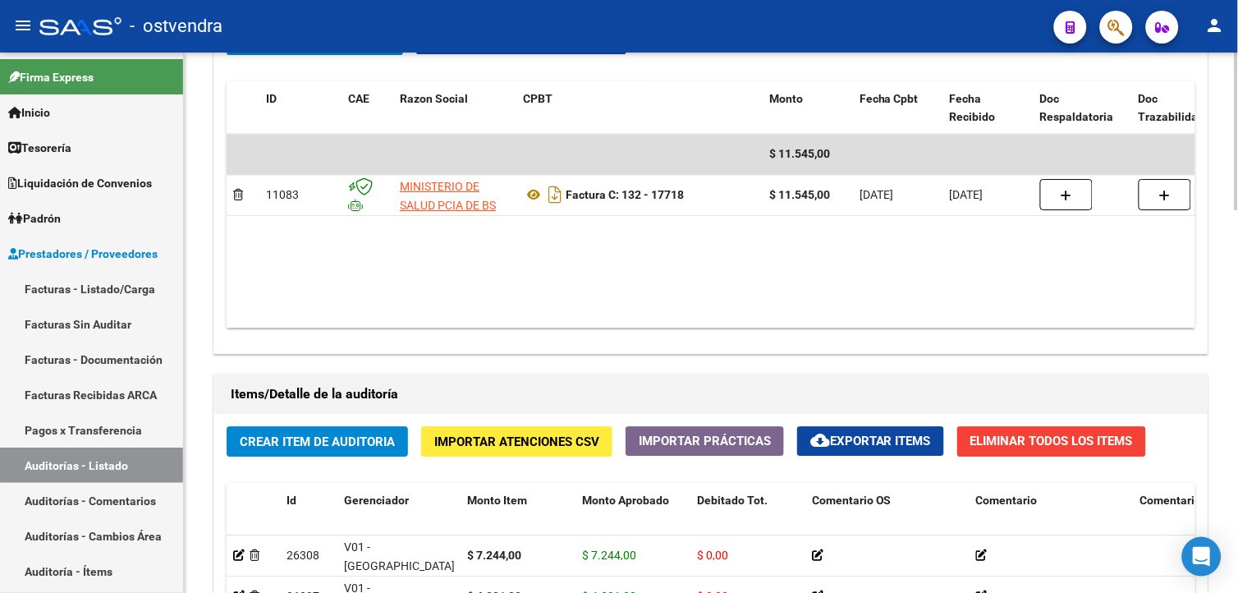
scroll to position [1312, 0]
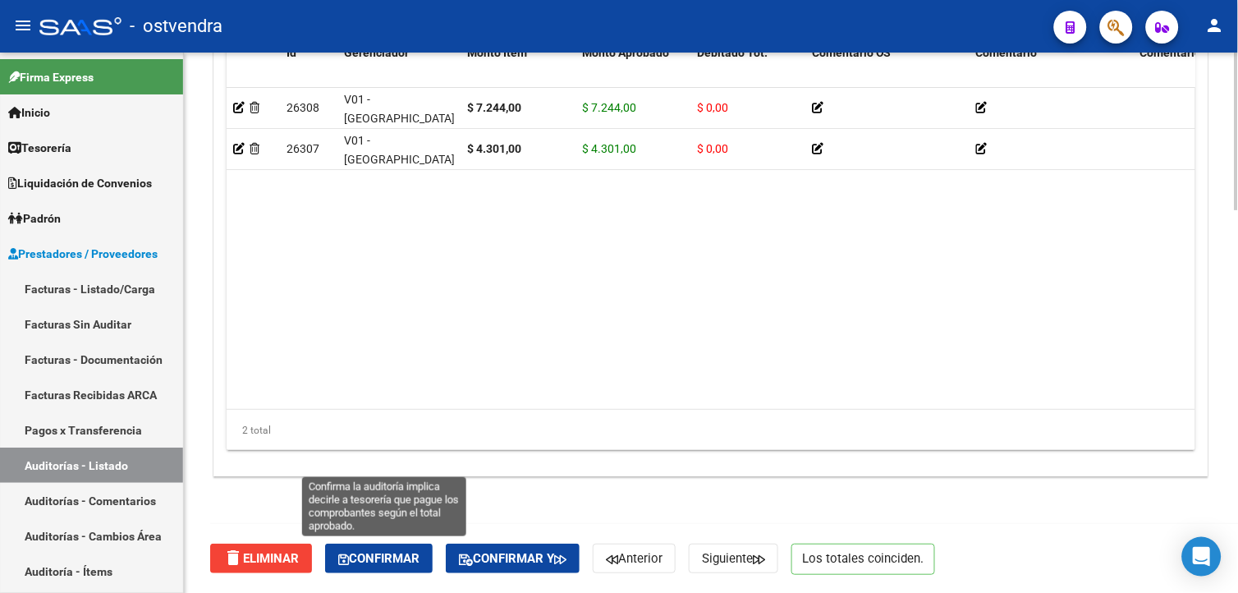
click at [433, 544] on button "Confirmar" at bounding box center [379, 558] width 108 height 30
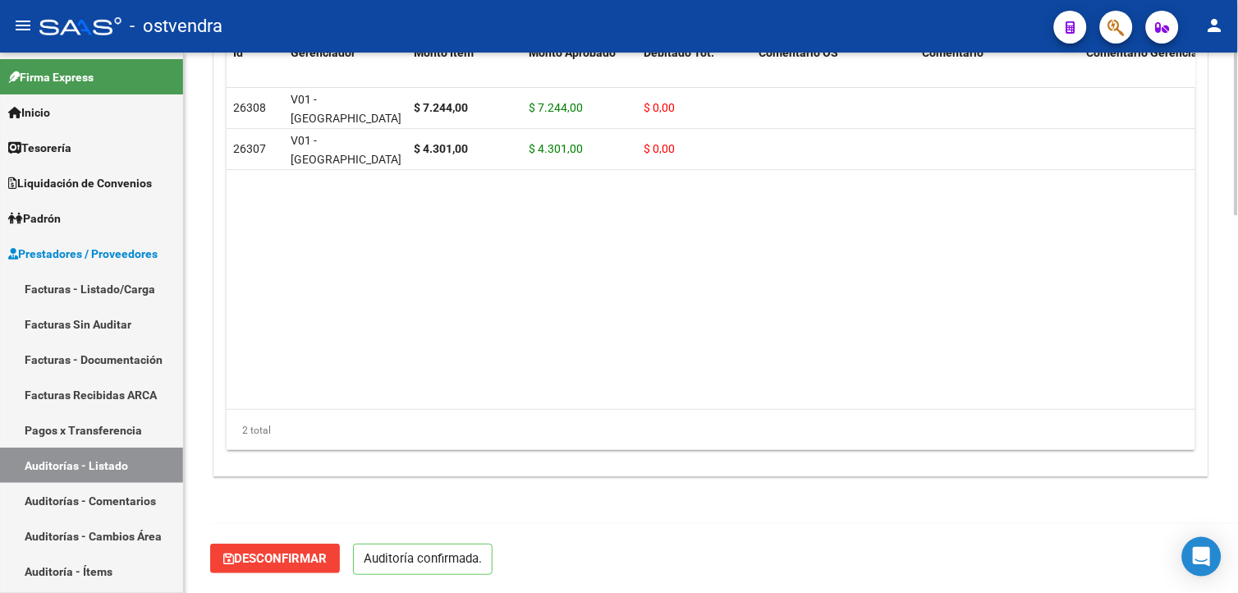
scroll to position [1253, 0]
